Goal: Task Accomplishment & Management: Complete application form

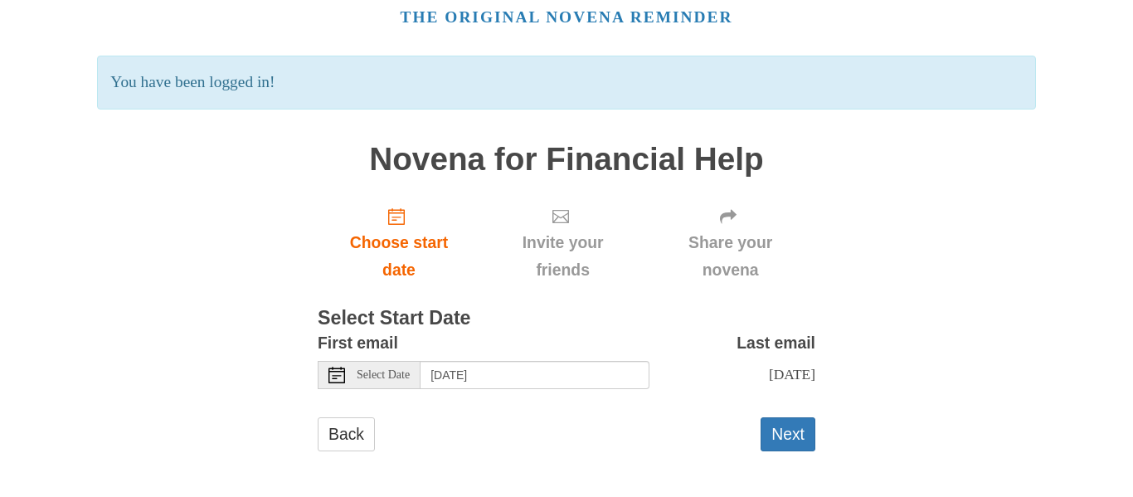
scroll to position [77, 0]
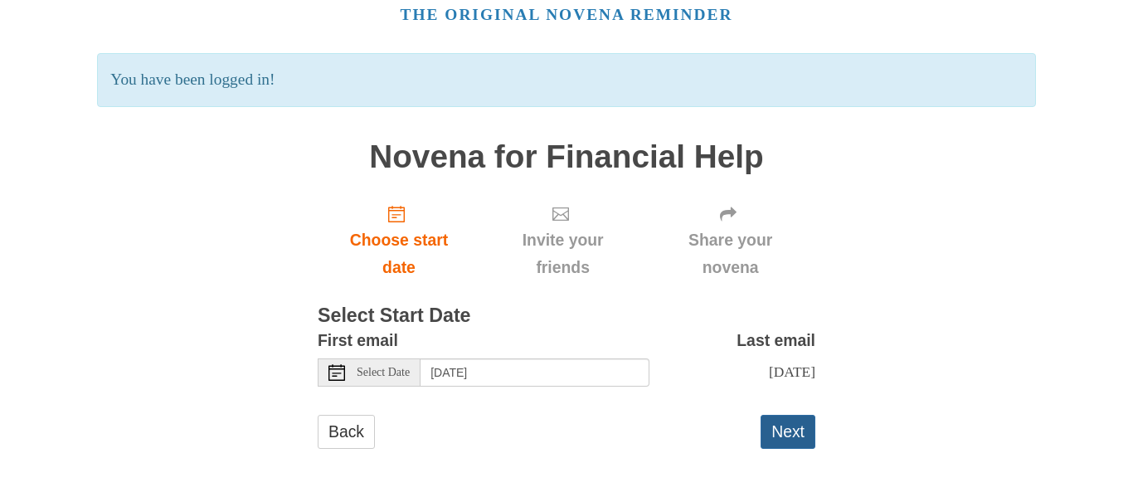
click at [769, 429] on button "Next" at bounding box center [787, 432] width 55 height 34
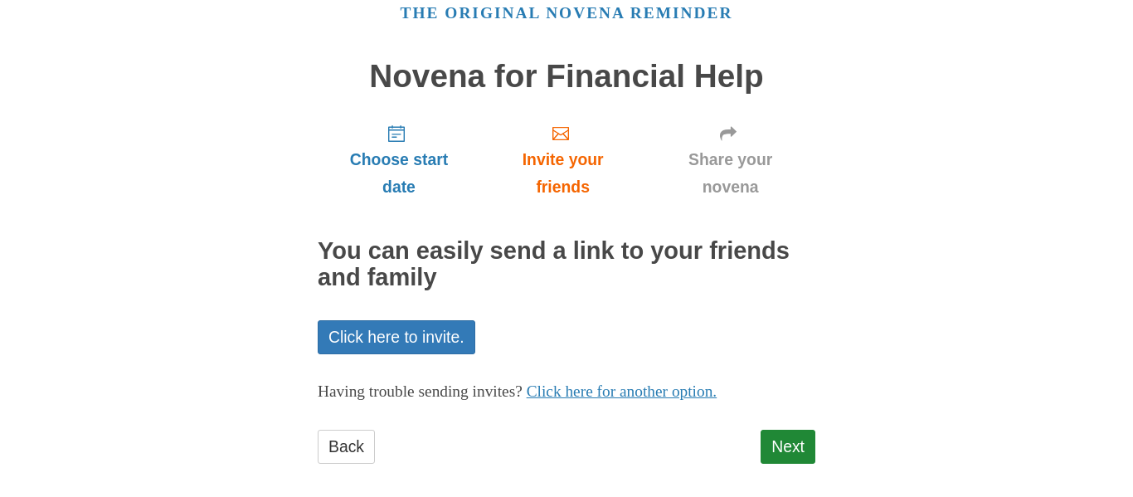
scroll to position [94, 0]
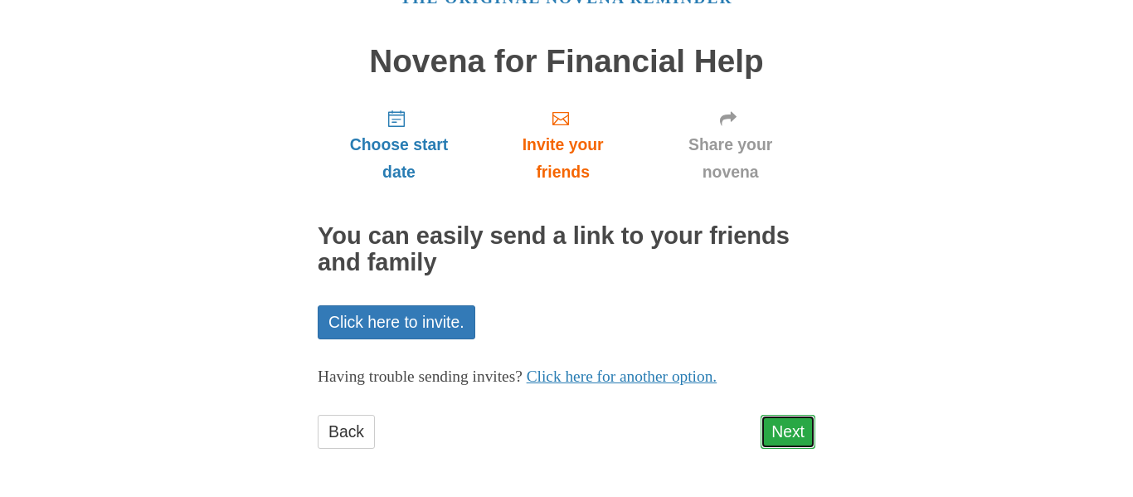
click at [789, 426] on link "Next" at bounding box center [787, 432] width 55 height 34
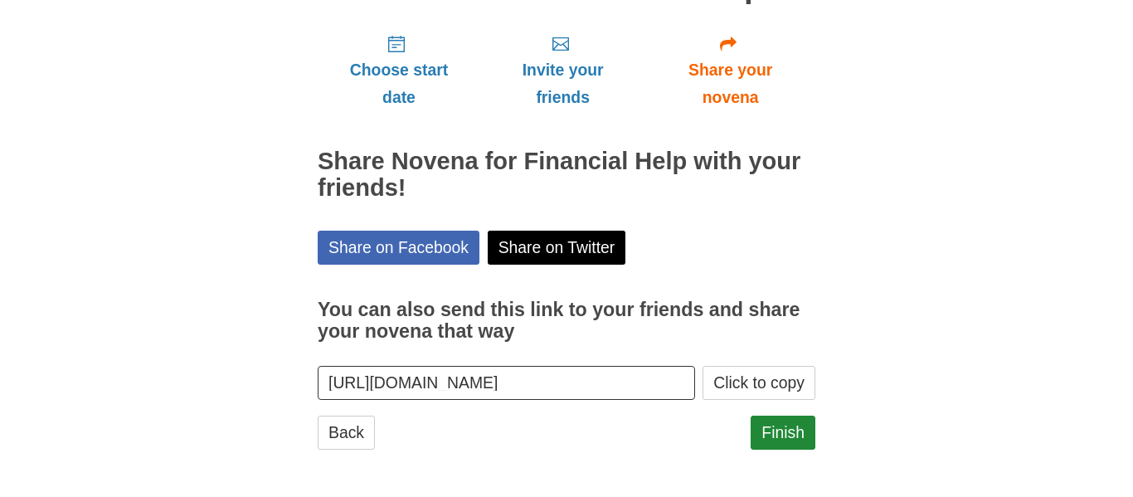
scroll to position [169, 0]
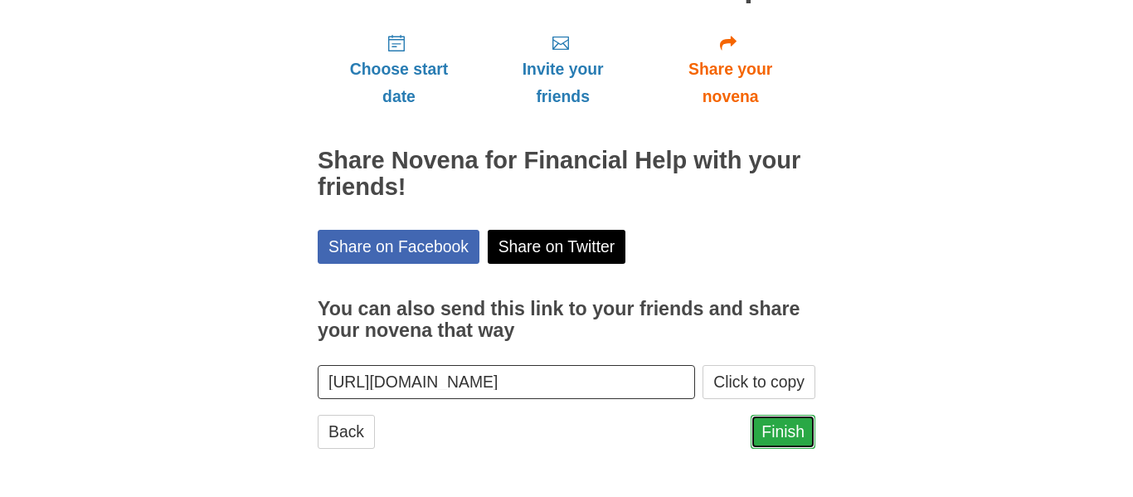
click at [779, 437] on link "Finish" at bounding box center [782, 432] width 65 height 34
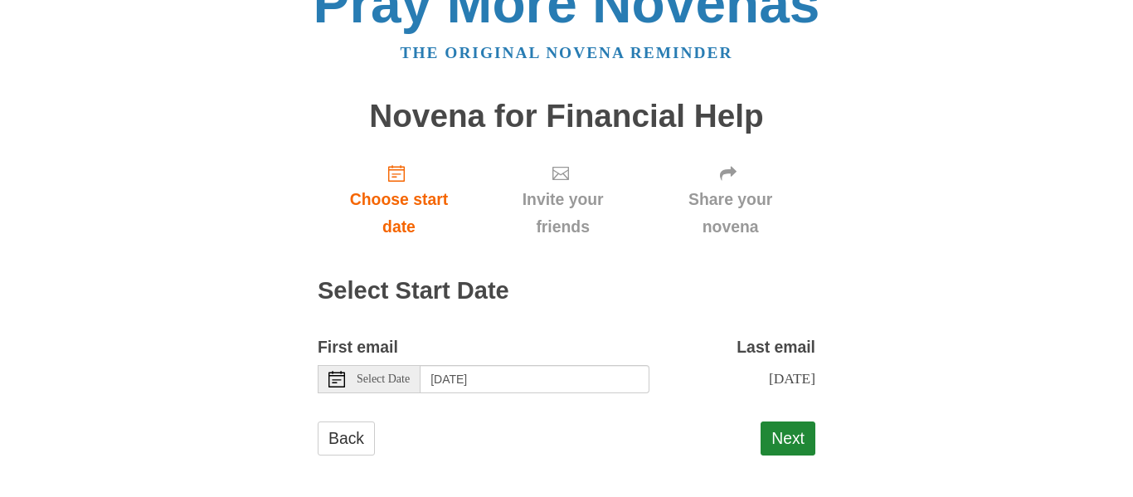
scroll to position [46, 0]
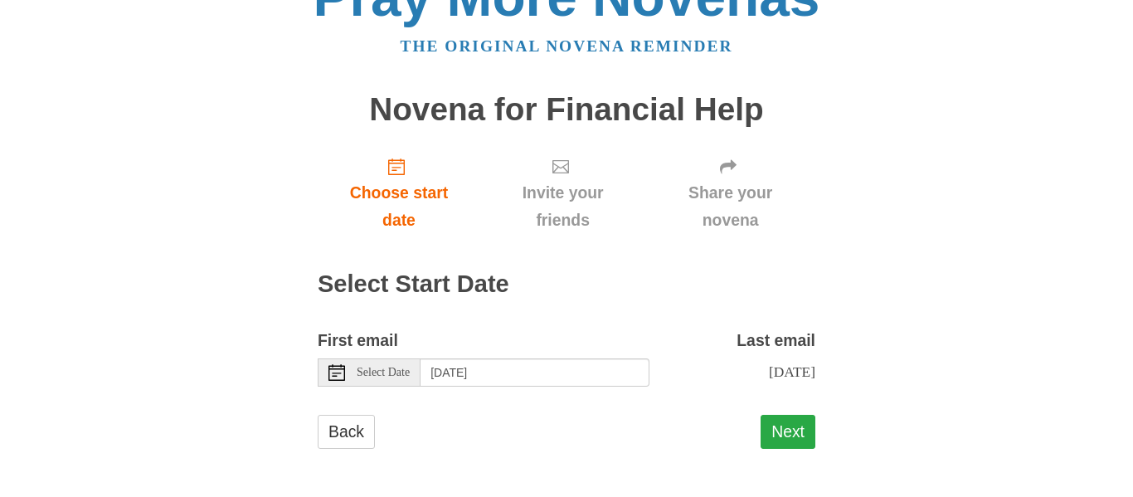
click at [788, 428] on button "Next" at bounding box center [787, 432] width 55 height 34
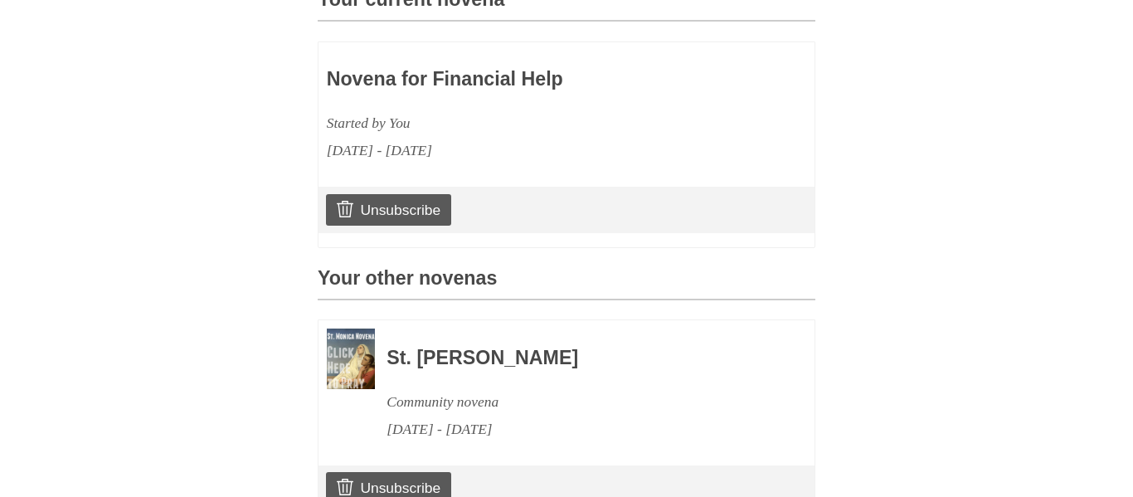
scroll to position [506, 0]
